Goal: Task Accomplishment & Management: Complete application form

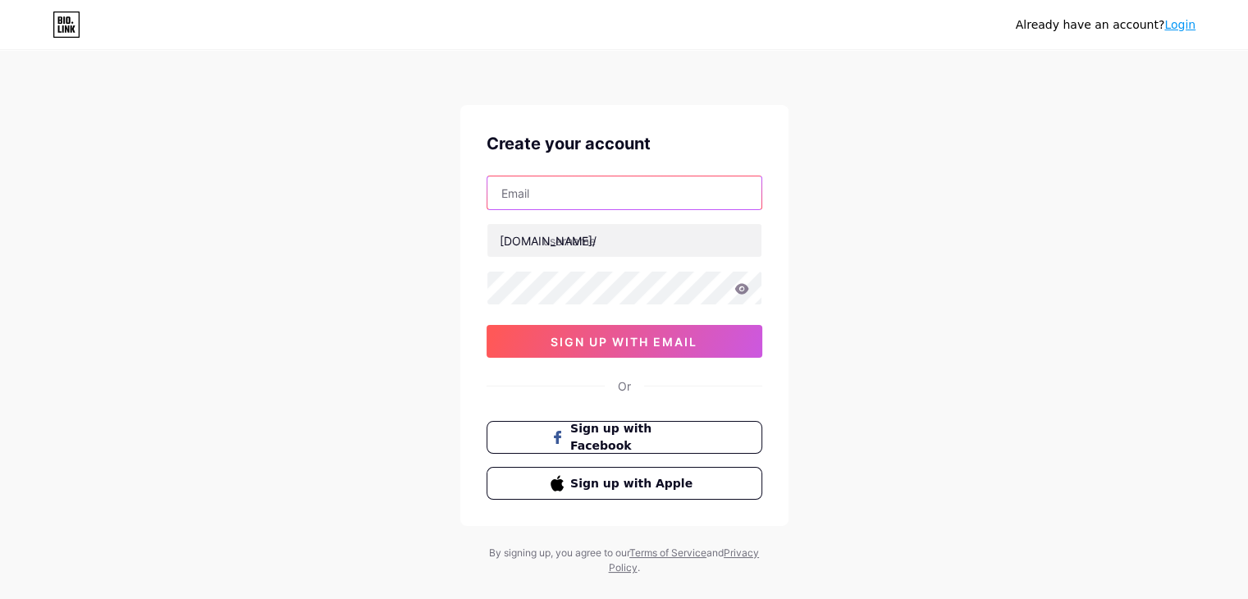
click at [639, 191] on input "text" at bounding box center [624, 192] width 274 height 33
type input "[EMAIL_ADDRESS][DOMAIN_NAME]"
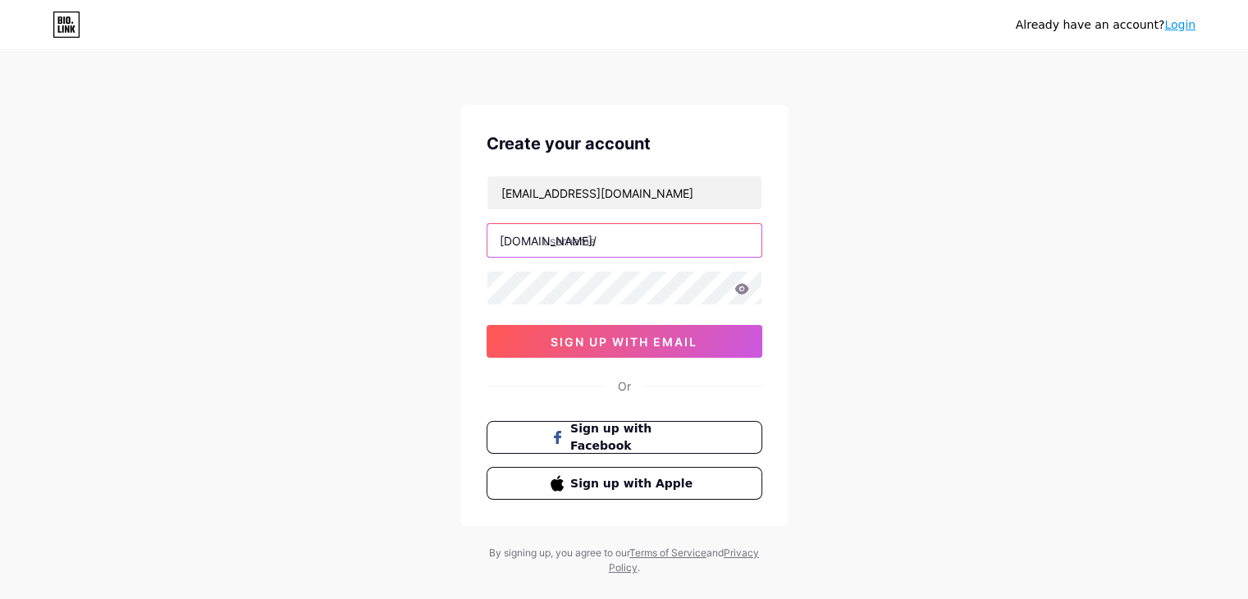
click at [640, 240] on input "text" at bounding box center [624, 240] width 274 height 33
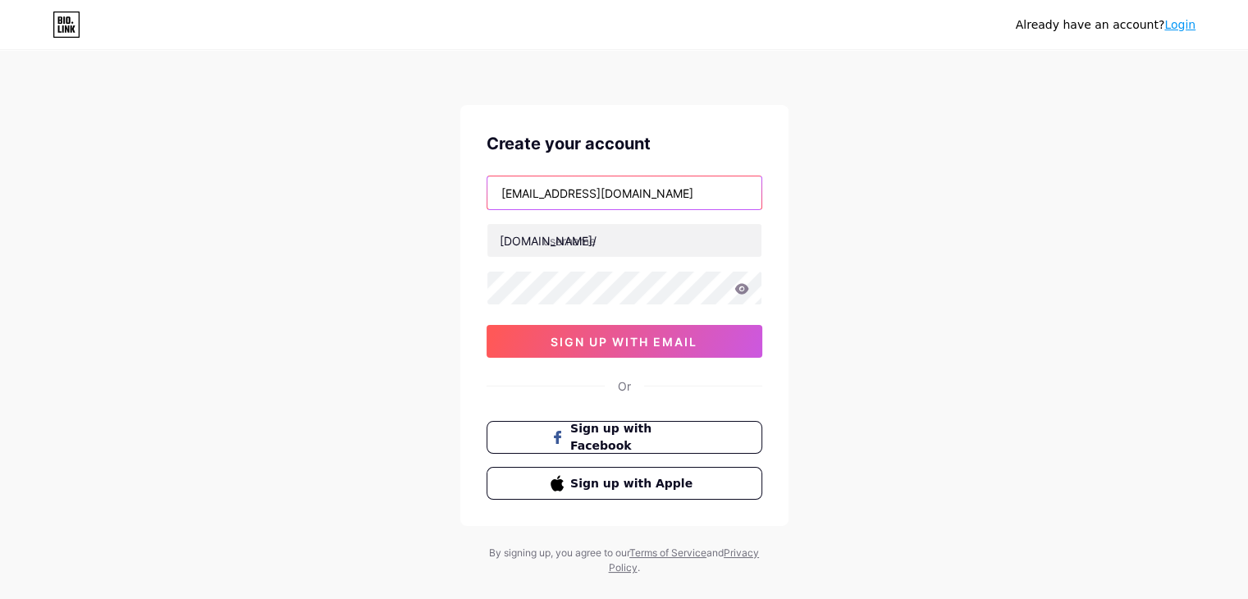
click at [588, 192] on input "convertebankstatement@gmail.com" at bounding box center [624, 192] width 274 height 33
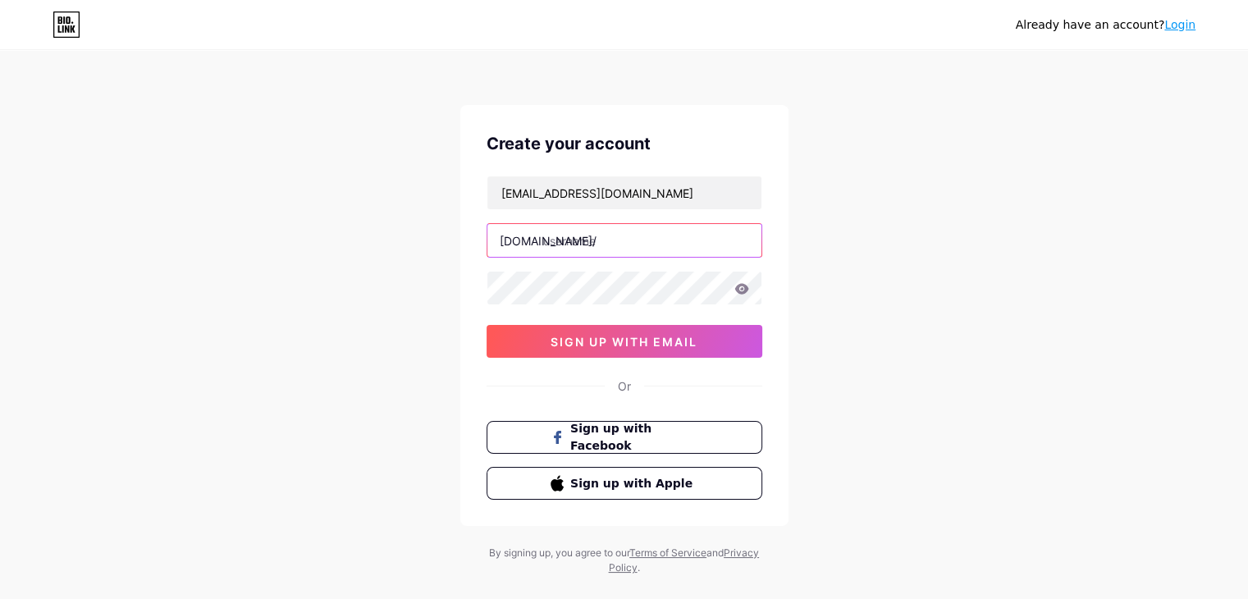
click at [586, 247] on input "text" at bounding box center [624, 240] width 274 height 33
paste input "convertebankstatement"
click at [589, 240] on input "convertebankstatement" at bounding box center [624, 240] width 274 height 33
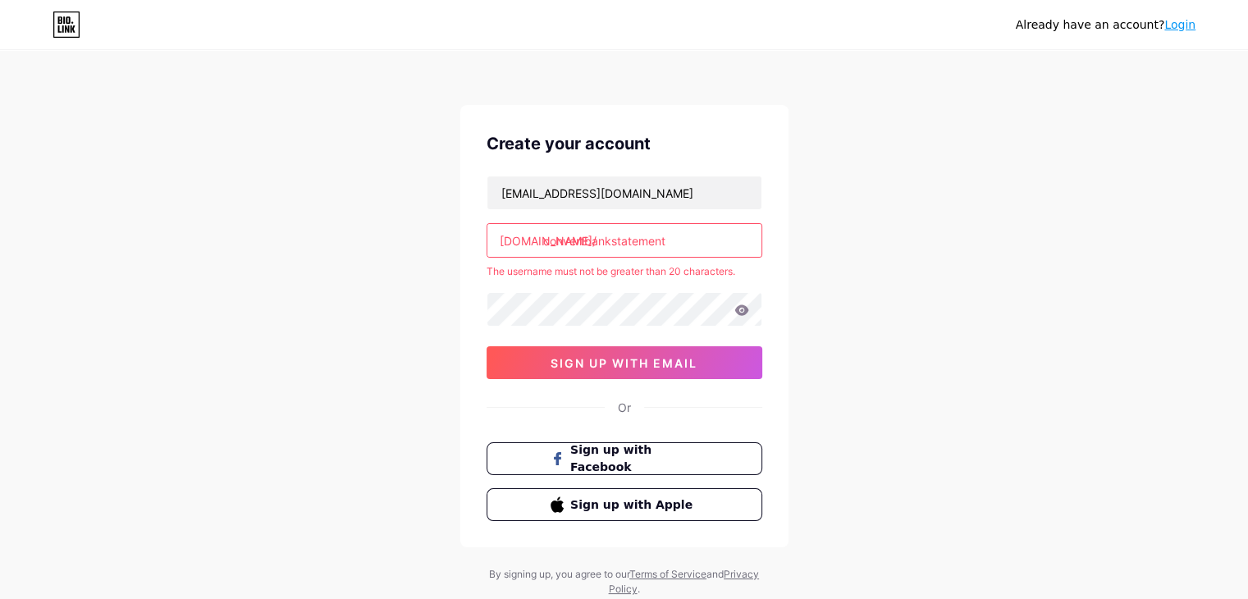
type input "convertbankstatement"
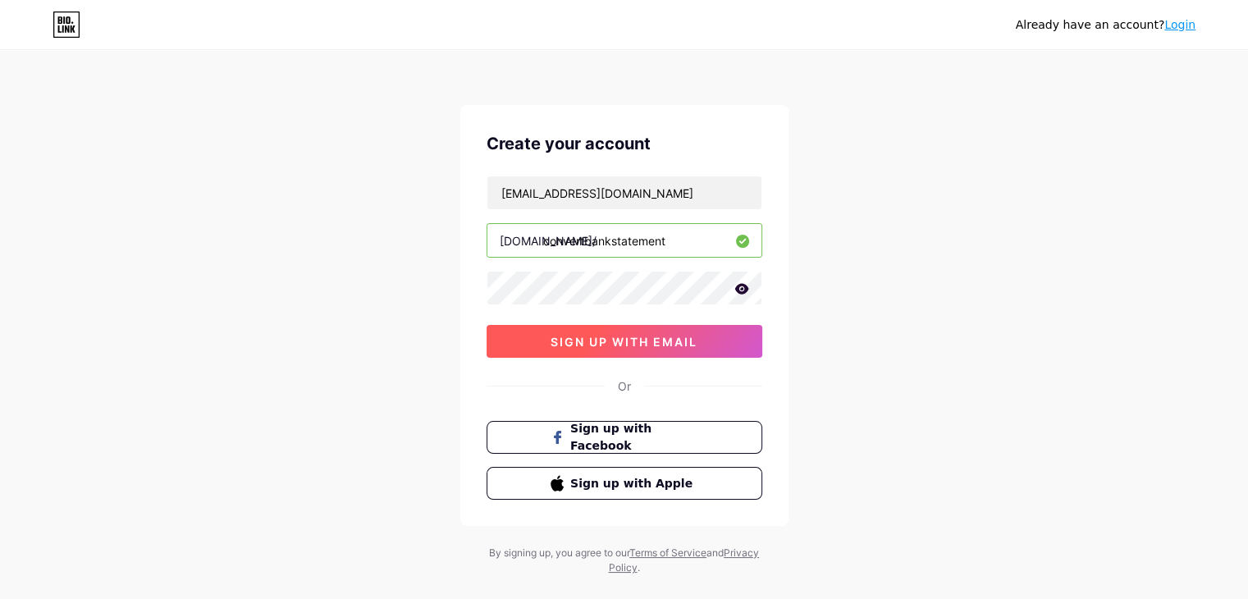
click at [606, 340] on span "sign up with email" at bounding box center [623, 342] width 147 height 14
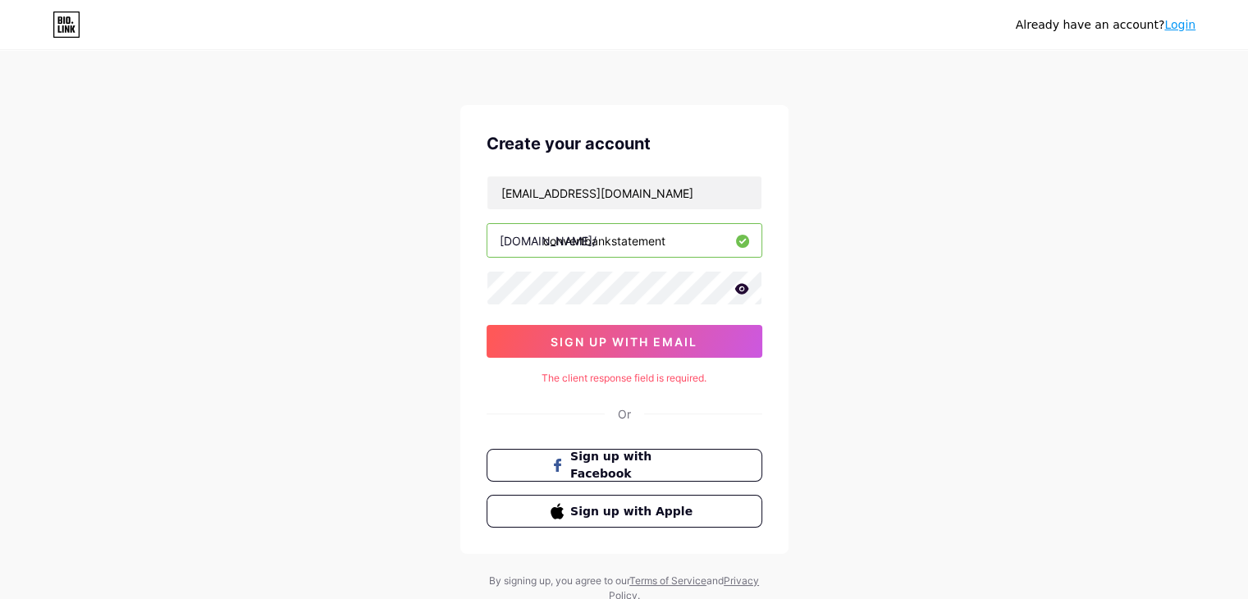
click at [851, 340] on div "Already have an account? Login Create your account convertebankstatement@gmail.…" at bounding box center [624, 327] width 1248 height 655
click at [857, 319] on div "Already have an account? Login Create your account convertebankstatement@gmail.…" at bounding box center [624, 327] width 1248 height 655
click at [684, 345] on span "sign up with email" at bounding box center [623, 342] width 147 height 14
drag, startPoint x: 696, startPoint y: 240, endPoint x: 148, endPoint y: 244, distance: 547.1
click at [158, 244] on div "Already have an account? Login Create your account convertebankstatement@gmail.…" at bounding box center [624, 327] width 1248 height 655
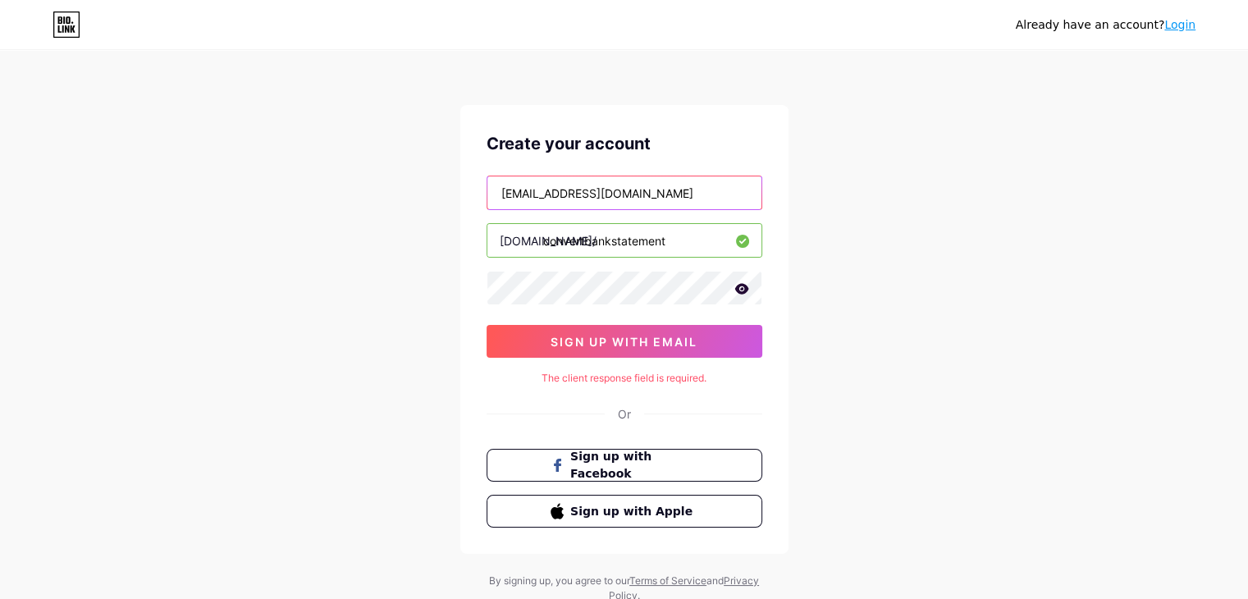
click at [633, 189] on input "convertebankstatement@gmail.com" at bounding box center [624, 192] width 274 height 33
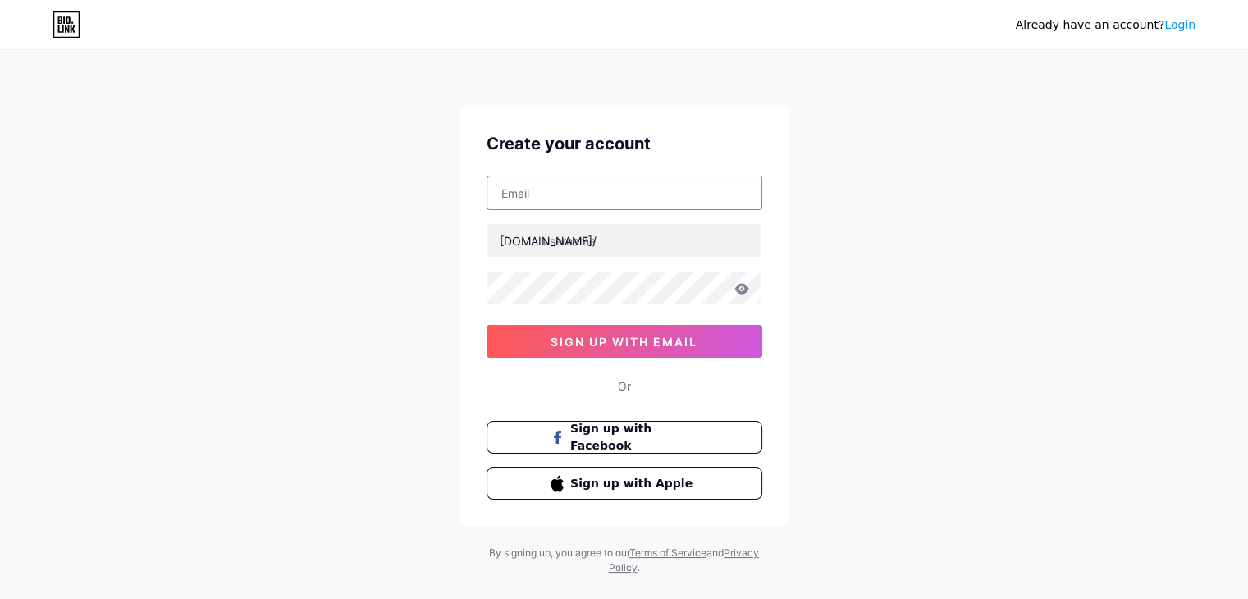
drag, startPoint x: 653, startPoint y: 185, endPoint x: 659, endPoint y: 204, distance: 20.8
click at [653, 185] on input "text" at bounding box center [624, 192] width 274 height 33
type input "[EMAIL_ADDRESS][DOMAIN_NAME]"
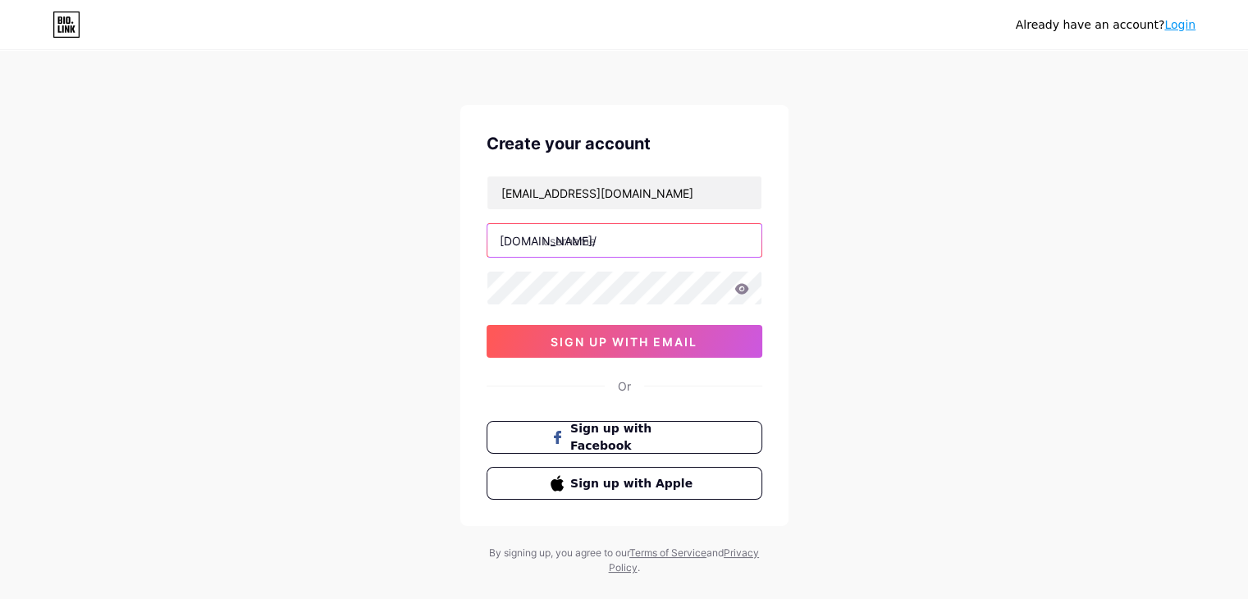
click at [649, 234] on input "text" at bounding box center [624, 240] width 274 height 33
paste input "convertebankstatement"
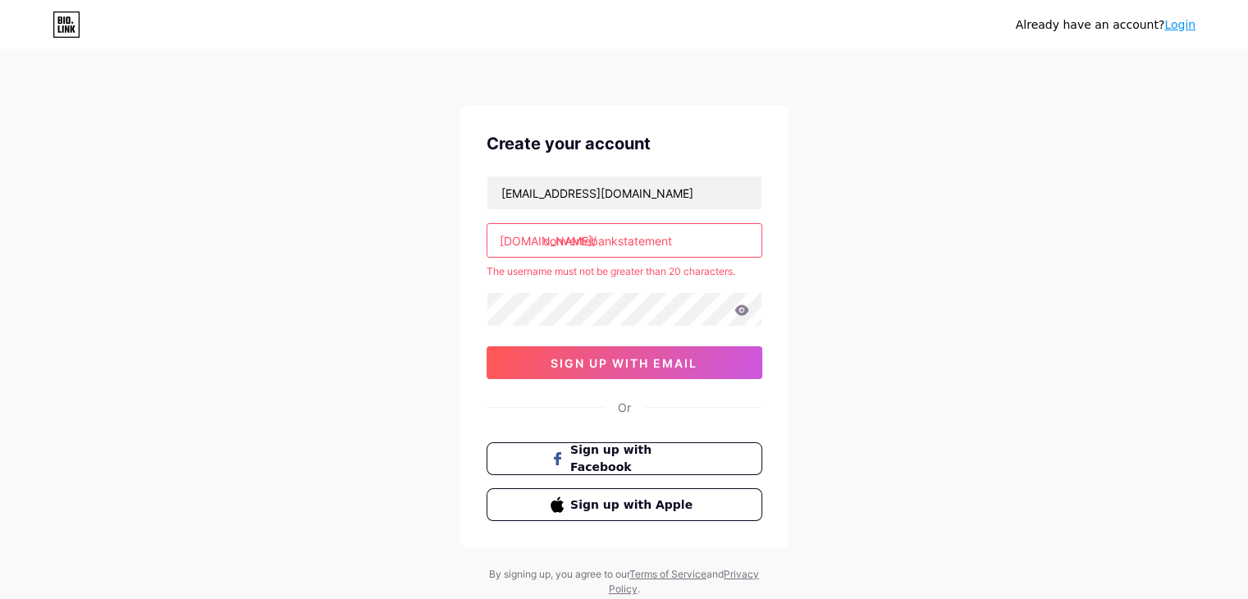
click at [879, 282] on div "Already have an account? Login Create your account convertebankstatement@gmail.…" at bounding box center [624, 324] width 1248 height 649
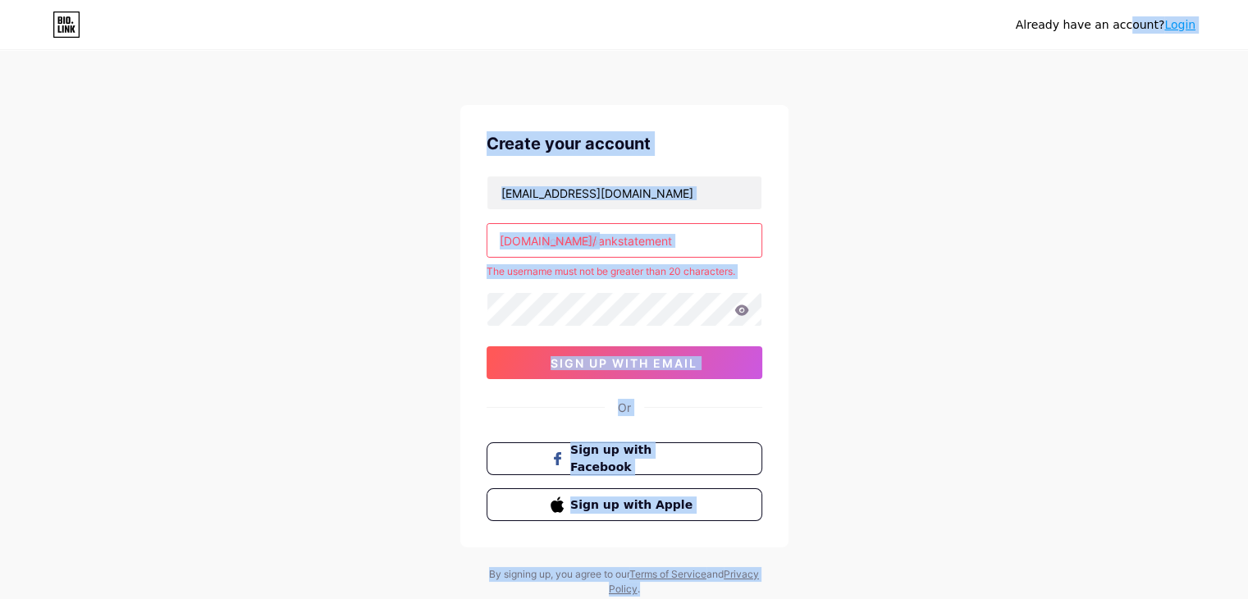
click at [627, 237] on input "convertebankstatement" at bounding box center [624, 240] width 274 height 33
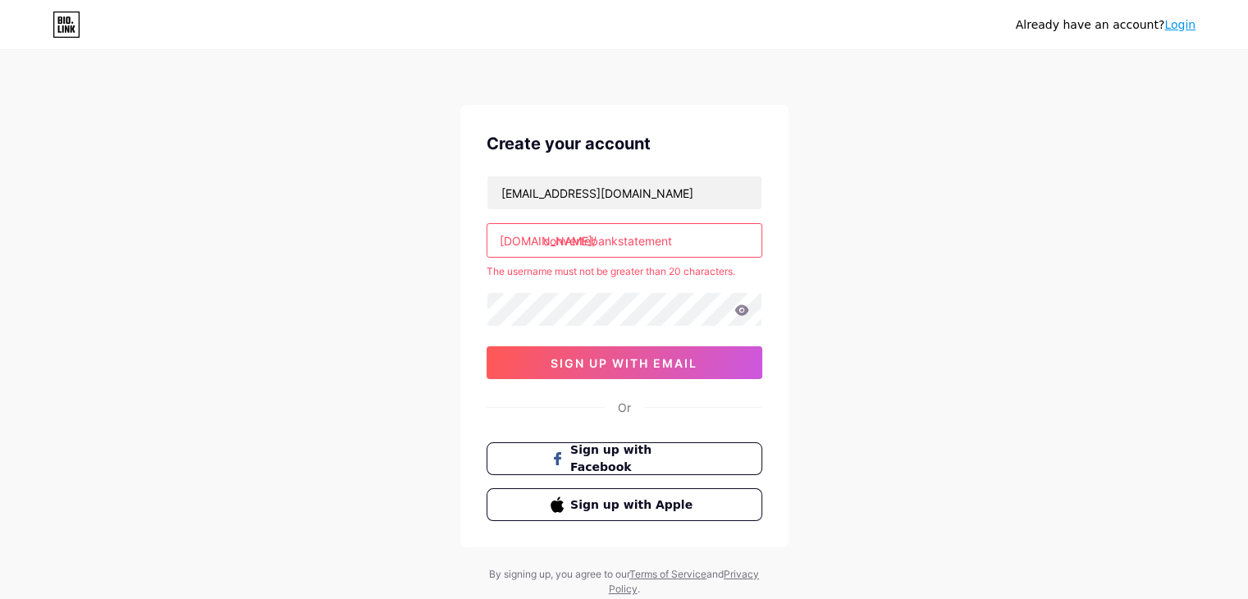
paste input "stmt2csv"
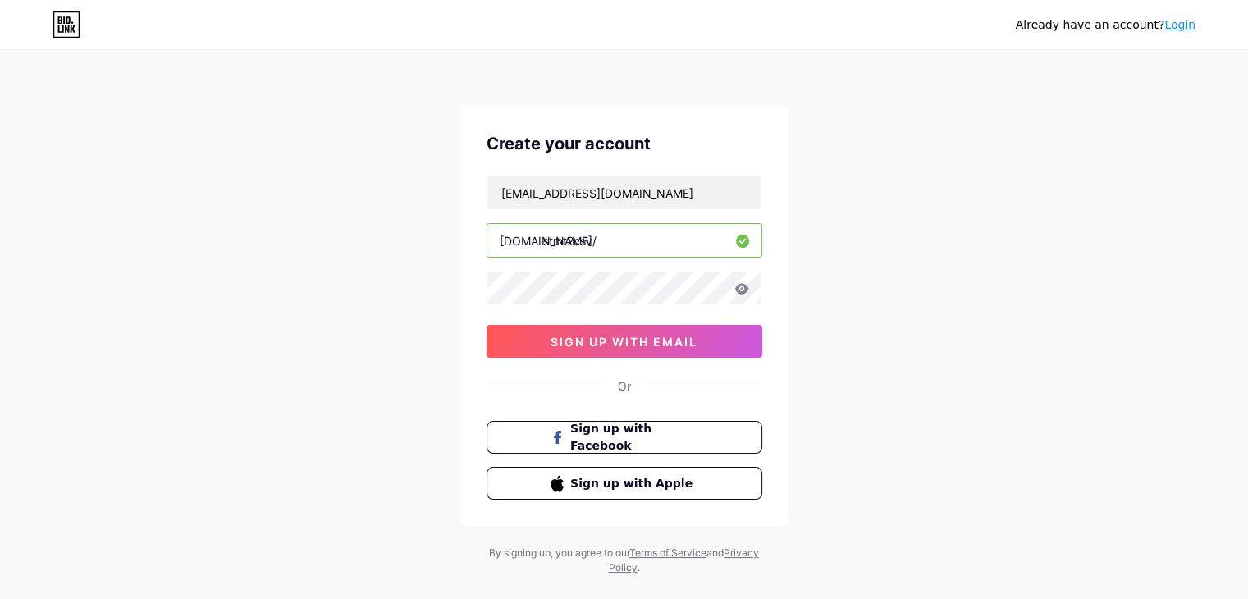
type input "stmt2csv"
click at [640, 331] on button "sign up with email" at bounding box center [624, 341] width 276 height 33
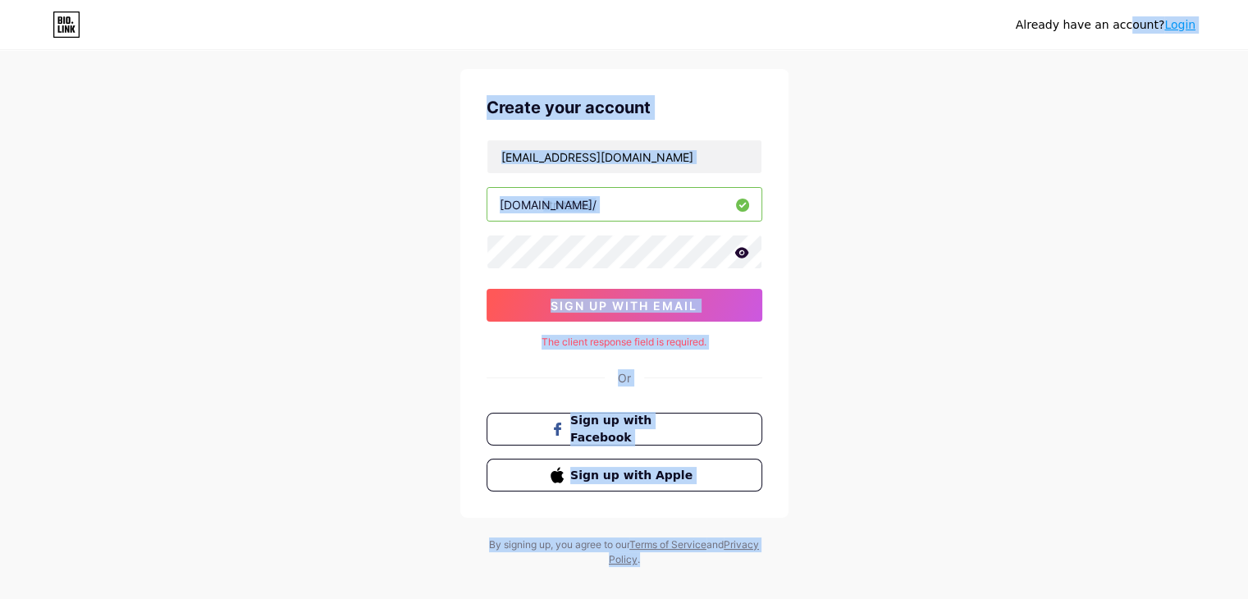
scroll to position [56, 0]
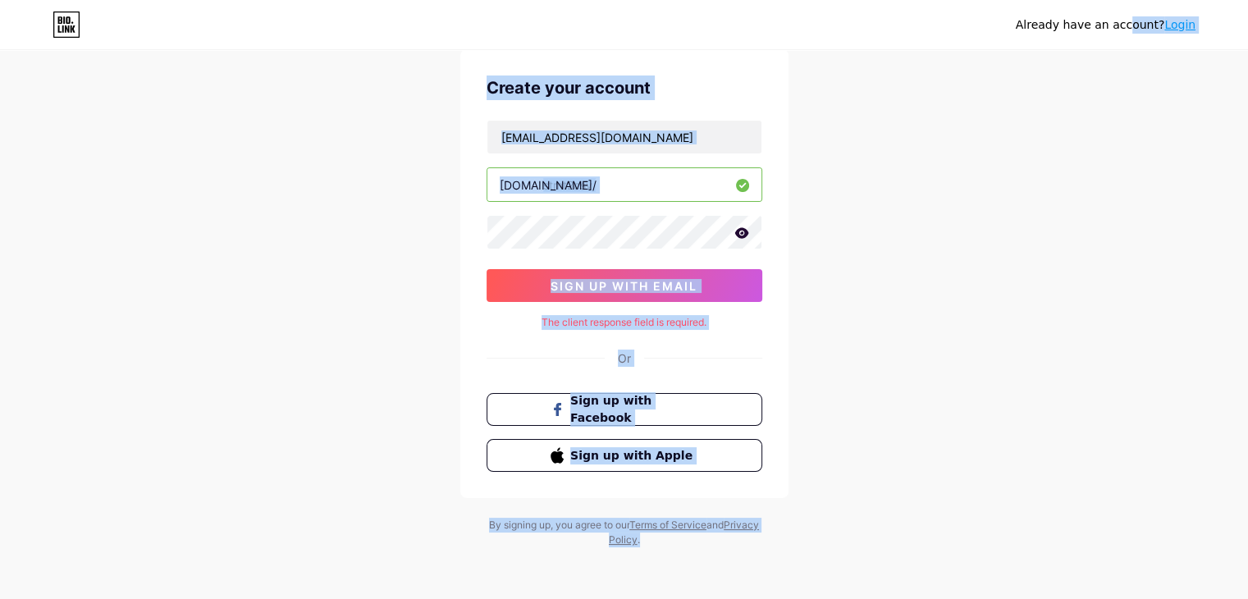
click at [886, 324] on div "Already have an account? Login Create your account convertebankstatement@gmail.…" at bounding box center [624, 271] width 1248 height 655
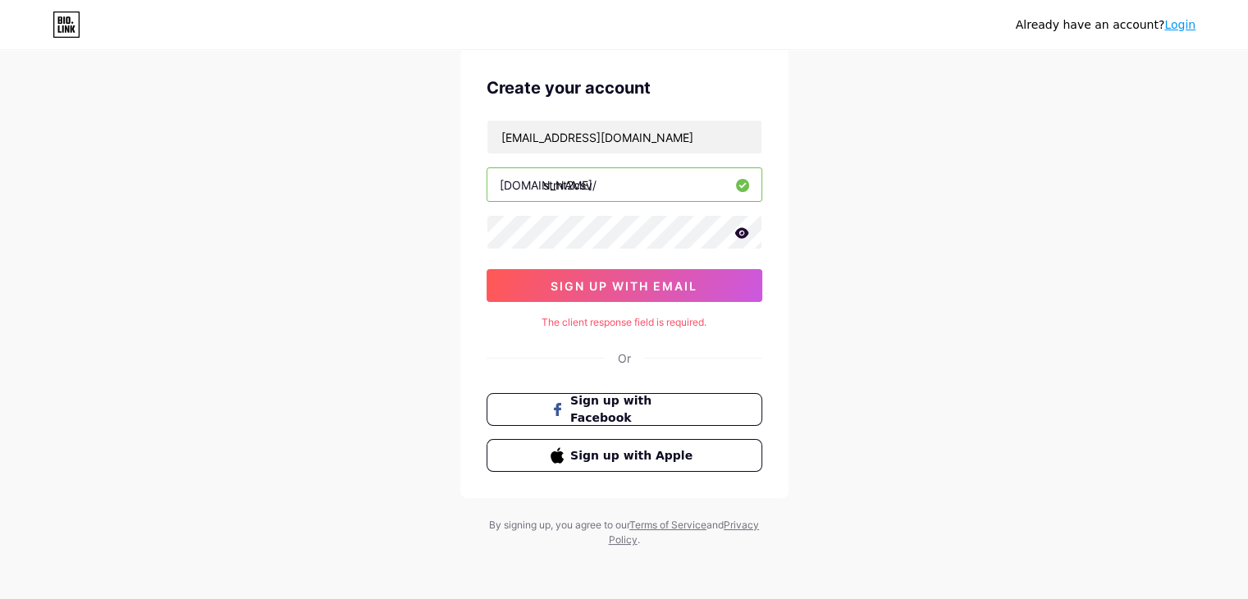
click at [548, 520] on div "By signing up, you agree to our Terms of Service and Privacy Policy ." at bounding box center [624, 533] width 279 height 30
click at [486, 521] on div "By signing up, you agree to our Terms of Service and Privacy Policy ." at bounding box center [624, 533] width 279 height 30
drag, startPoint x: 555, startPoint y: 524, endPoint x: 632, endPoint y: 528, distance: 78.0
click at [561, 524] on div "By signing up, you agree to our Terms of Service and Privacy Policy ." at bounding box center [624, 533] width 279 height 30
click at [640, 530] on div "By signing up, you agree to our Terms of Service and Privacy Policy ." at bounding box center [624, 533] width 279 height 30
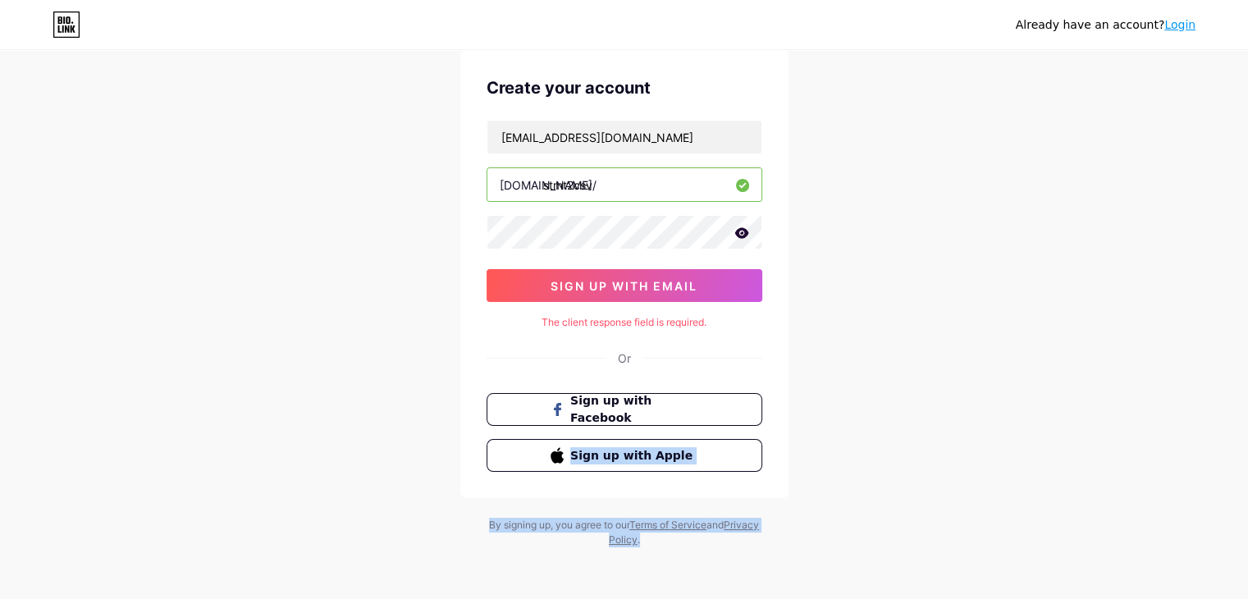
drag, startPoint x: 469, startPoint y: 503, endPoint x: 796, endPoint y: 550, distance: 329.9
click at [770, 562] on div "Already have an account? Login Create your account convertebankstatement@gmail.…" at bounding box center [624, 271] width 1248 height 655
click at [814, 547] on div "Already have an account? Login Create your account convertebankstatement@gmail.…" at bounding box center [624, 271] width 1248 height 655
click at [623, 273] on button "sign up with email" at bounding box center [624, 285] width 276 height 33
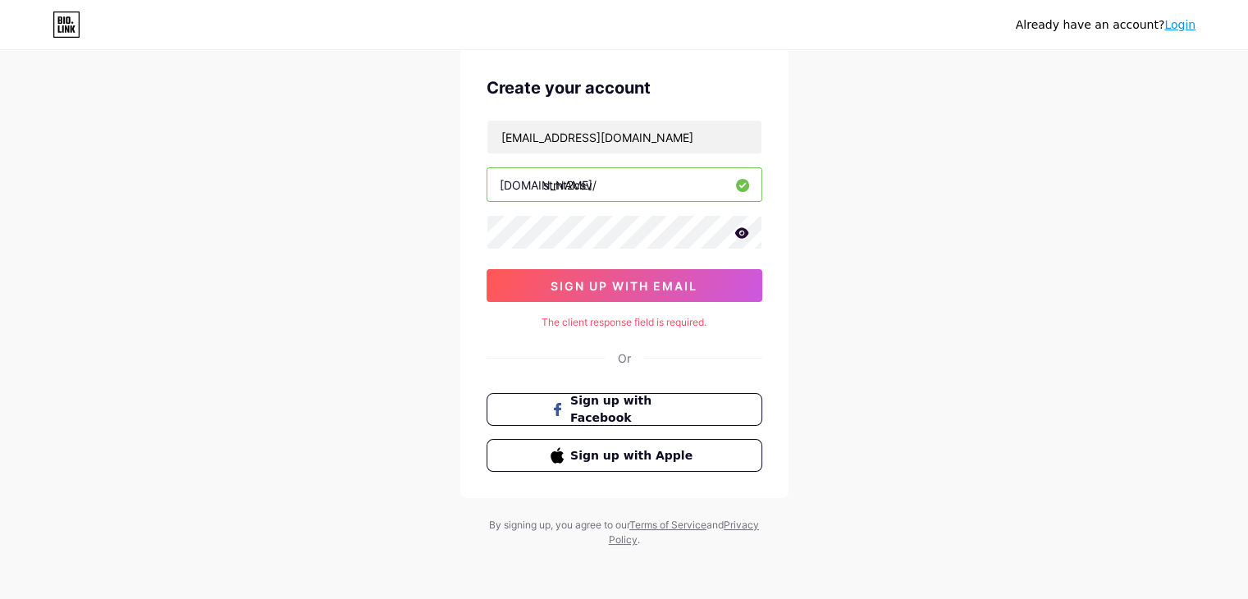
click at [627, 358] on div "Or" at bounding box center [624, 357] width 13 height 17
click at [615, 276] on button "sign up with email" at bounding box center [624, 285] width 276 height 33
